Goal: Find specific page/section: Find specific page/section

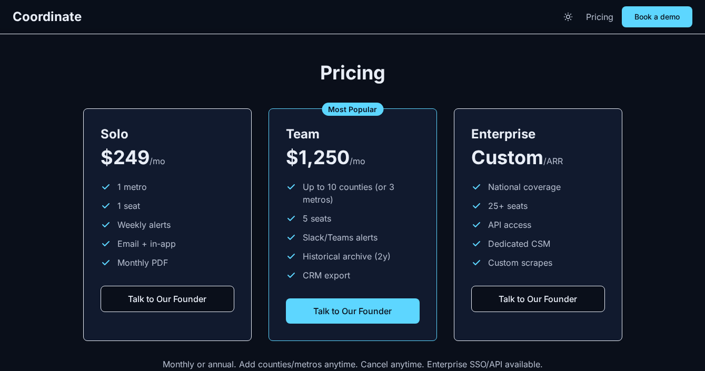
click at [590, 16] on link "Pricing" at bounding box center [599, 17] width 27 height 13
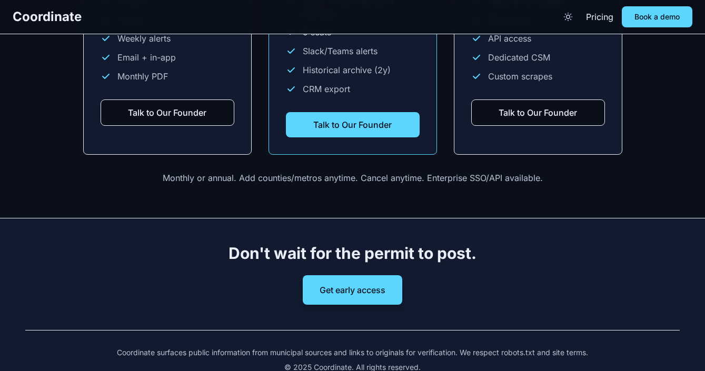
scroll to position [1505, 0]
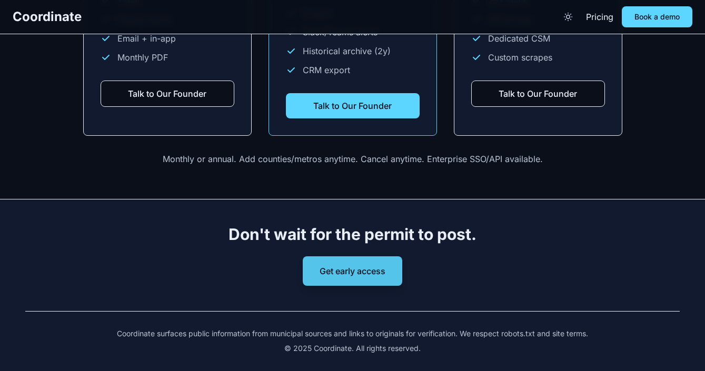
click at [371, 264] on button "Get early access" at bounding box center [353, 270] width 100 height 29
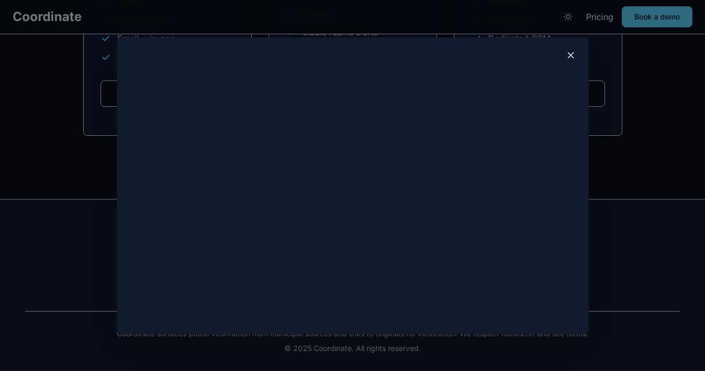
click at [573, 53] on icon at bounding box center [570, 55] width 5 height 5
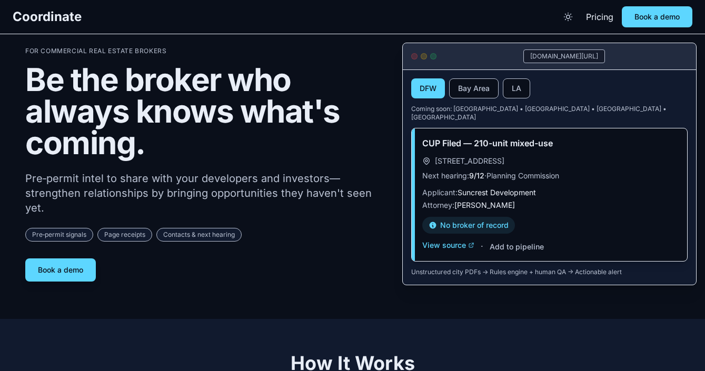
scroll to position [0, 0]
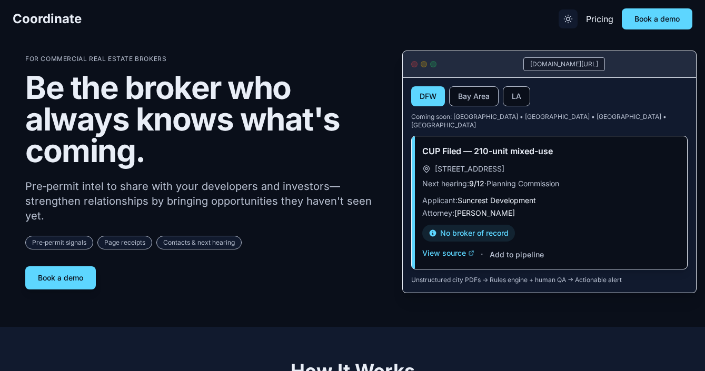
click at [569, 24] on icon "Toggle theme" at bounding box center [568, 19] width 11 height 11
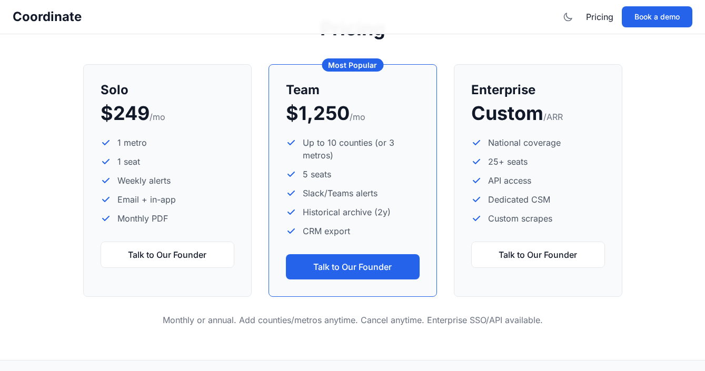
scroll to position [1505, 0]
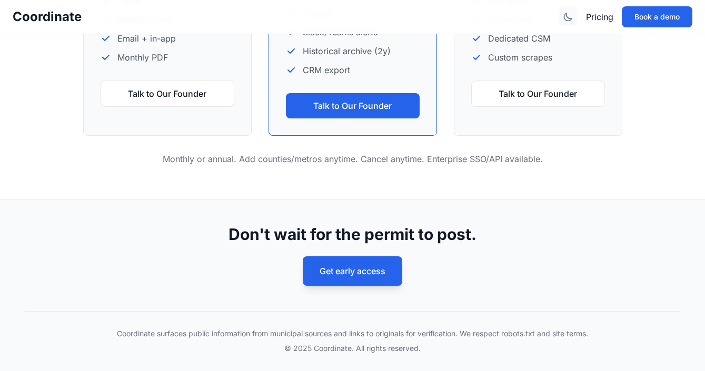
click at [567, 18] on icon "Toggle theme" at bounding box center [568, 17] width 11 height 11
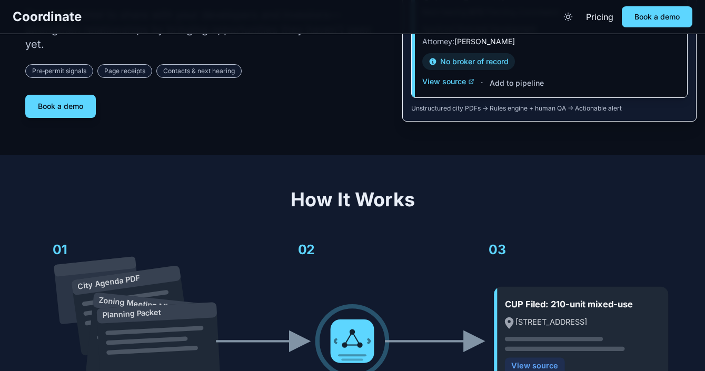
scroll to position [0, 0]
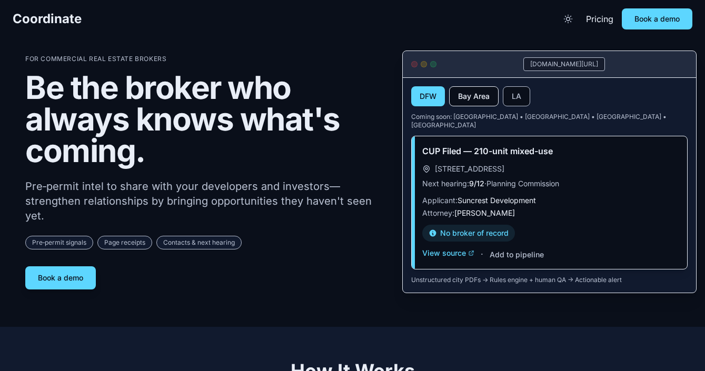
click at [468, 101] on button "Bay Area" at bounding box center [474, 96] width 50 height 20
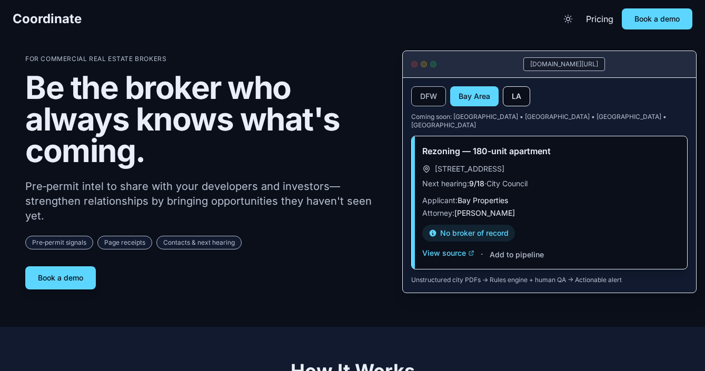
click at [509, 92] on button "LA" at bounding box center [516, 96] width 27 height 20
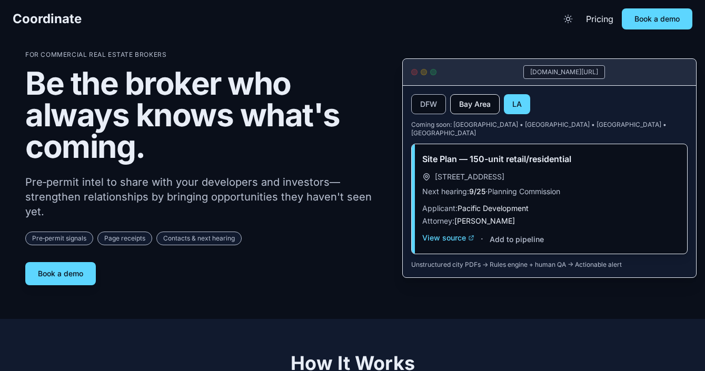
click at [462, 112] on button "Bay Area" at bounding box center [475, 104] width 50 height 20
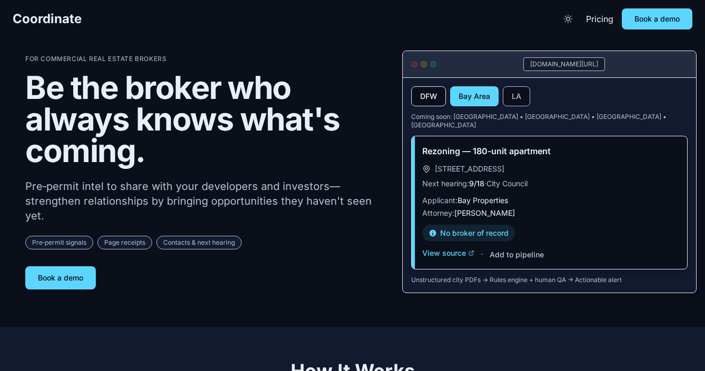
click at [426, 102] on button "DFW" at bounding box center [428, 96] width 35 height 20
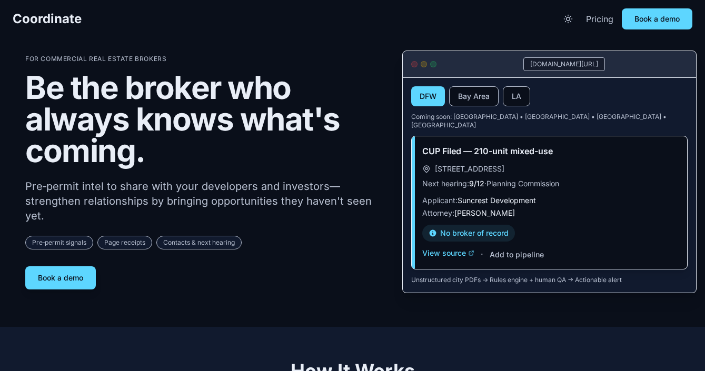
click at [601, 19] on link "Pricing" at bounding box center [599, 19] width 27 height 13
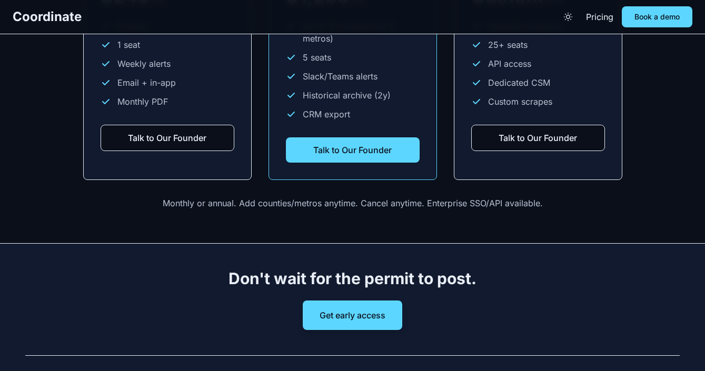
scroll to position [1392, 0]
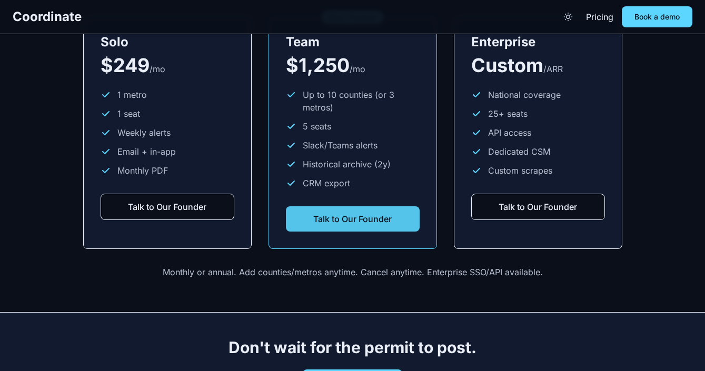
click at [370, 206] on button "Talk to Our Founder" at bounding box center [353, 218] width 134 height 25
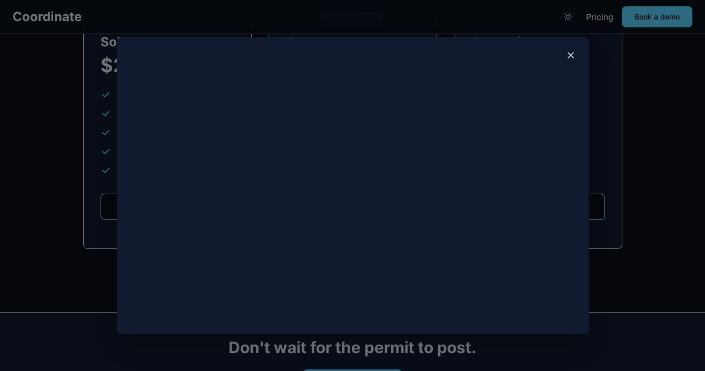
click at [570, 55] on icon at bounding box center [570, 55] width 5 height 5
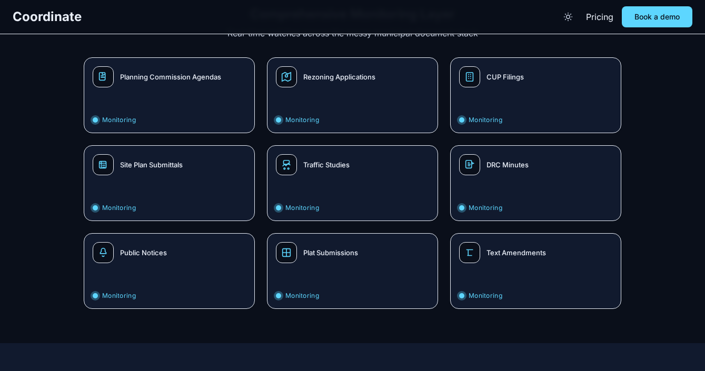
scroll to position [0, 0]
